Goal: Navigation & Orientation: Find specific page/section

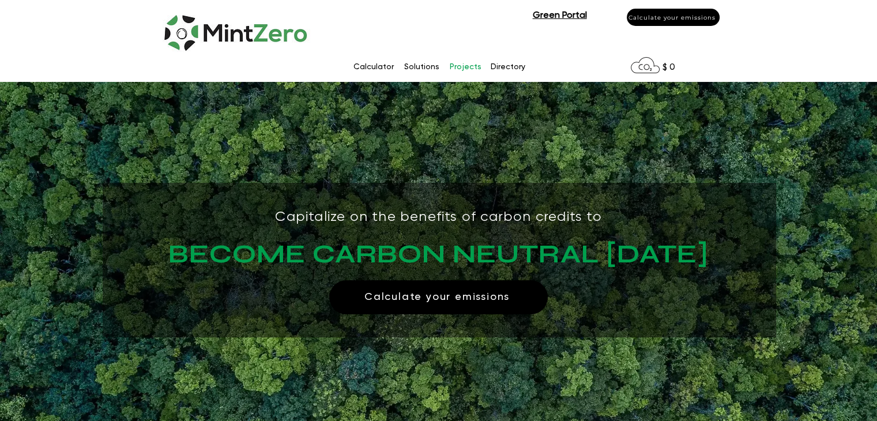
click at [468, 68] on p "Projects" at bounding box center [465, 66] width 43 height 17
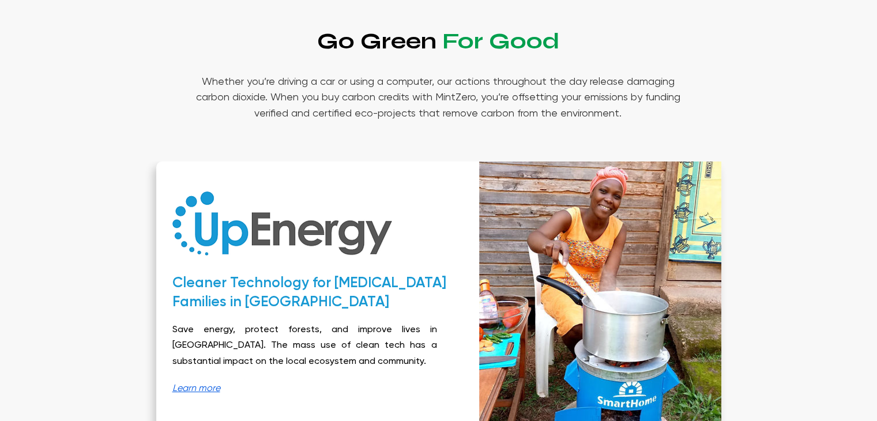
scroll to position [231, 0]
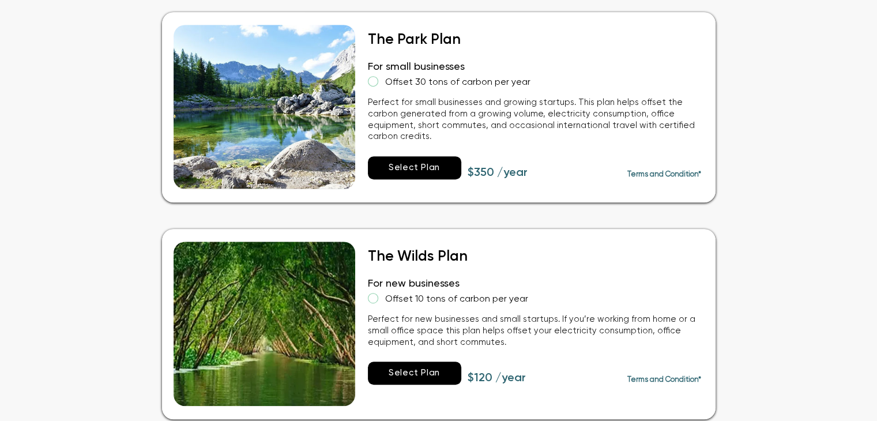
scroll to position [577, 0]
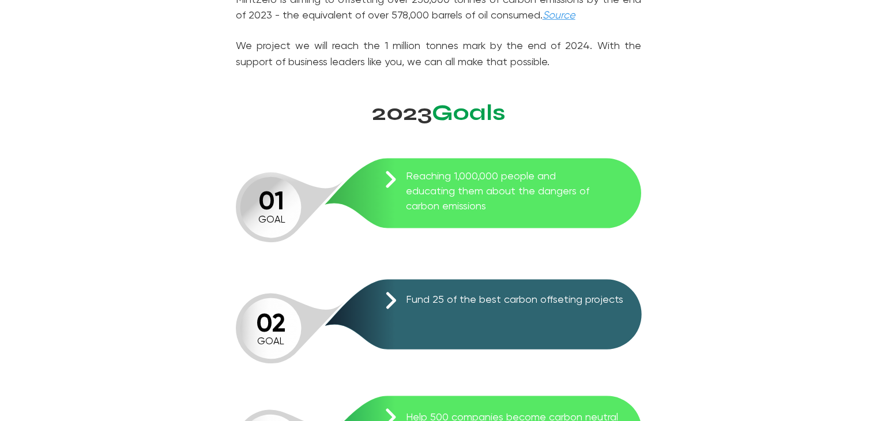
scroll to position [750, 0]
